Goal: Task Accomplishment & Management: Use online tool/utility

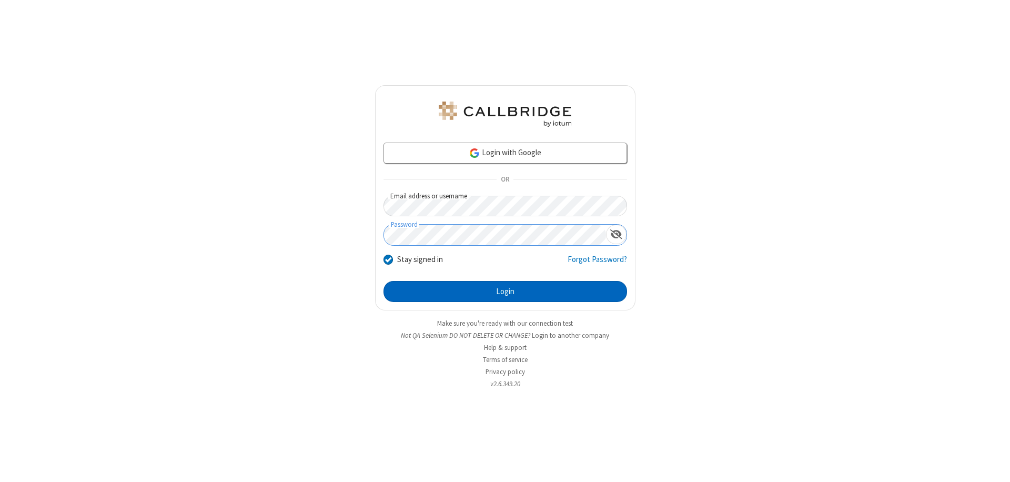
click at [505, 292] on button "Login" at bounding box center [506, 291] width 244 height 21
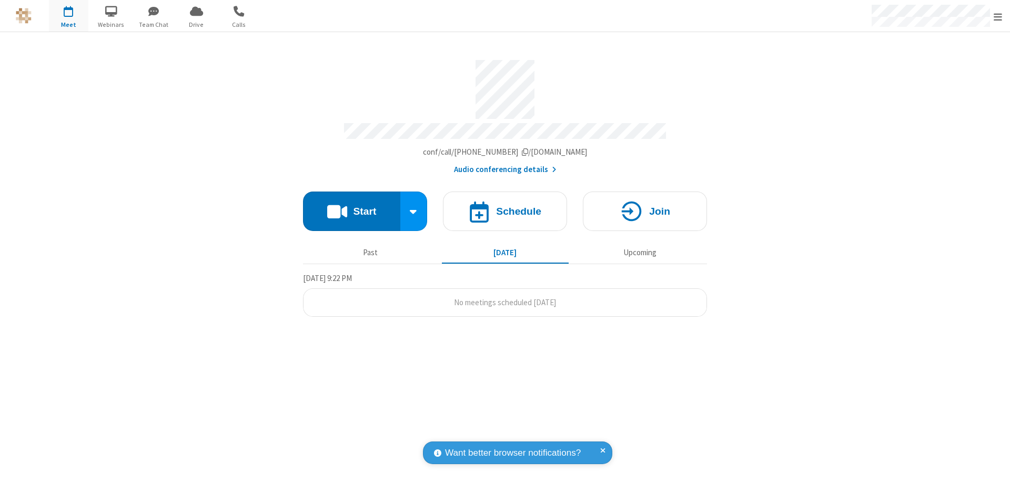
click at [352, 206] on button "Start" at bounding box center [351, 211] width 97 height 39
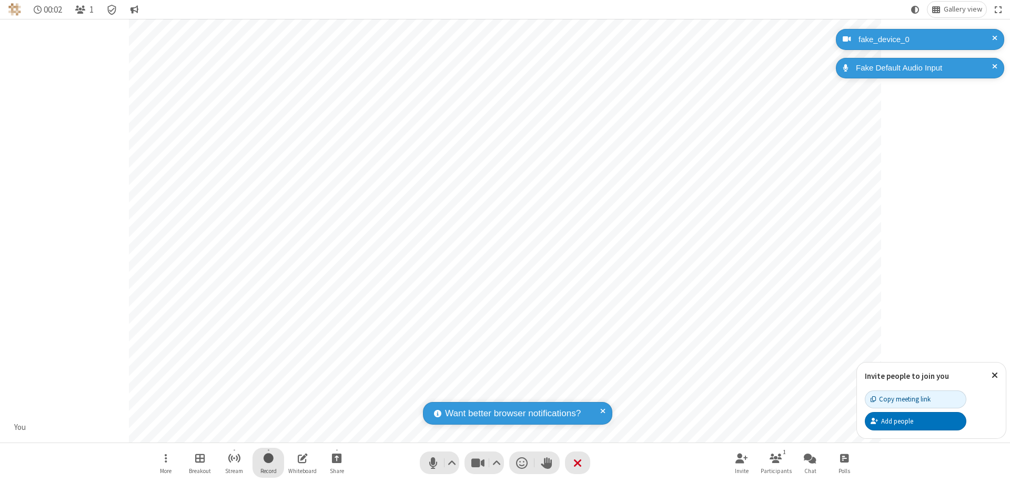
click at [268, 463] on span "Start recording" at bounding box center [269, 458] width 10 height 13
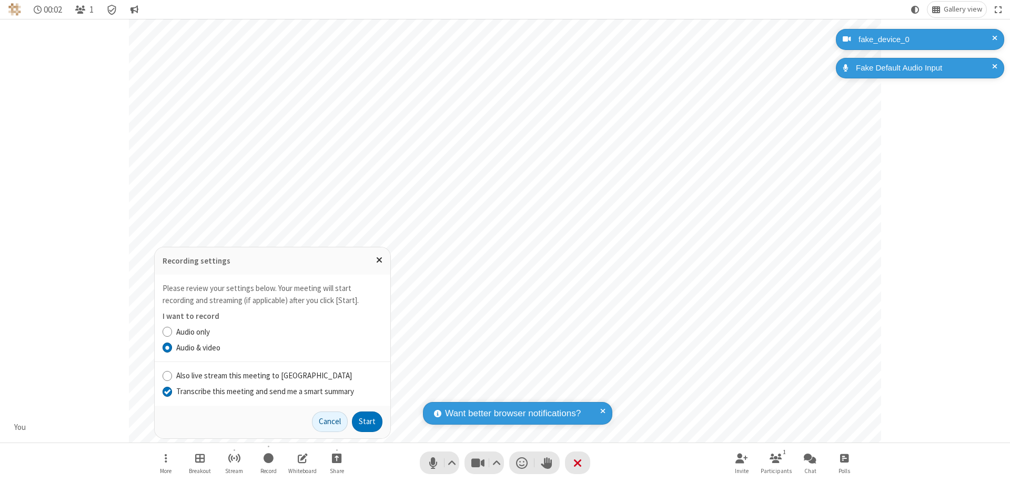
click at [167, 391] on input "Transcribe this meeting and send me a smart summary" at bounding box center [168, 391] width 10 height 11
click at [367, 422] on button "Start" at bounding box center [367, 422] width 31 height 21
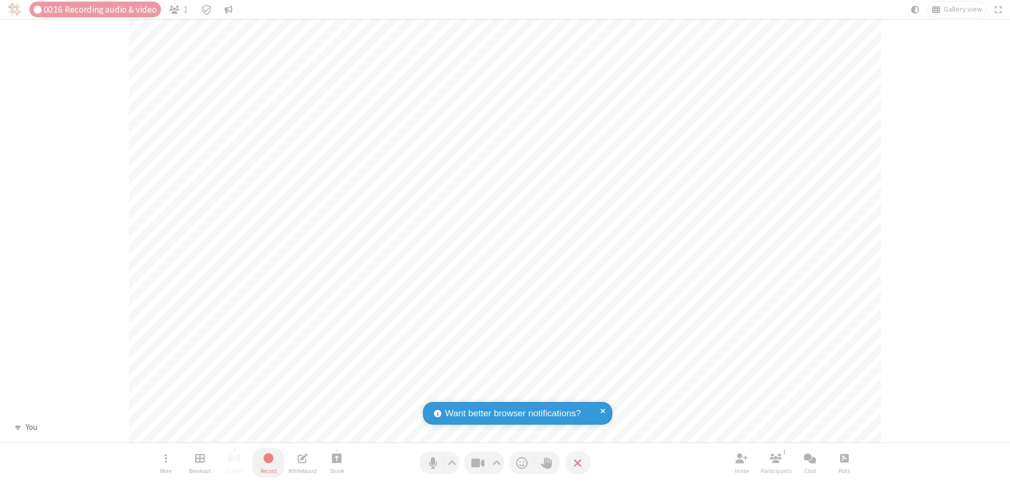
click at [268, 463] on span "Stop recording" at bounding box center [268, 458] width 13 height 14
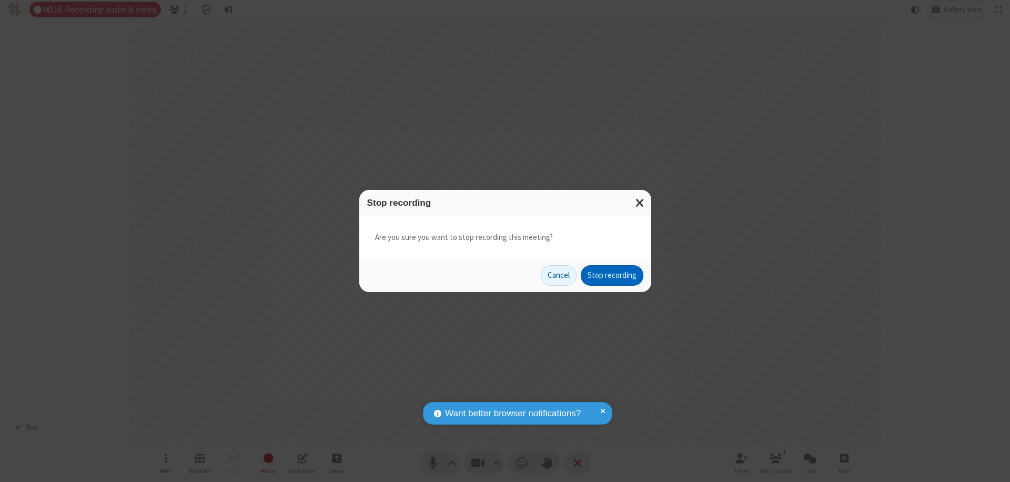
click at [612, 275] on button "Stop recording" at bounding box center [612, 275] width 63 height 21
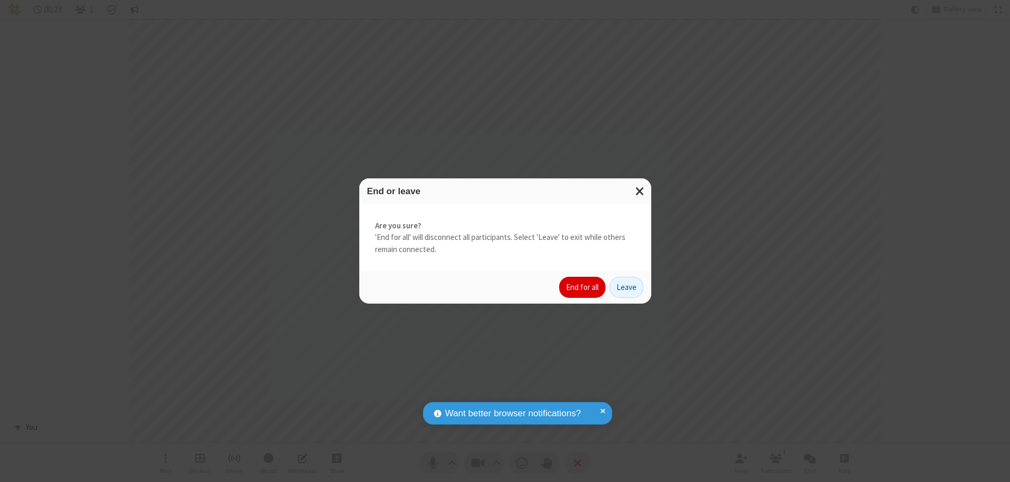
click at [583, 287] on button "End for all" at bounding box center [582, 287] width 46 height 21
